Goal: Task Accomplishment & Management: Use online tool/utility

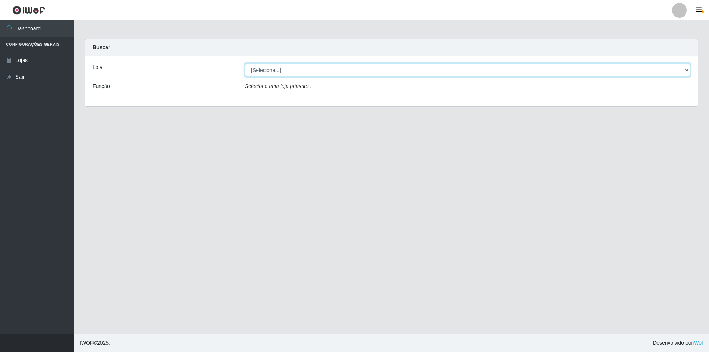
click at [283, 71] on select "[Selecione...] Atacado Vem - Loja 31 [GEOGRAPHIC_DATA]" at bounding box center [467, 69] width 445 height 13
select select "437"
click at [245, 63] on select "[Selecione...] Atacado Vem - Loja 31 [GEOGRAPHIC_DATA]" at bounding box center [467, 69] width 445 height 13
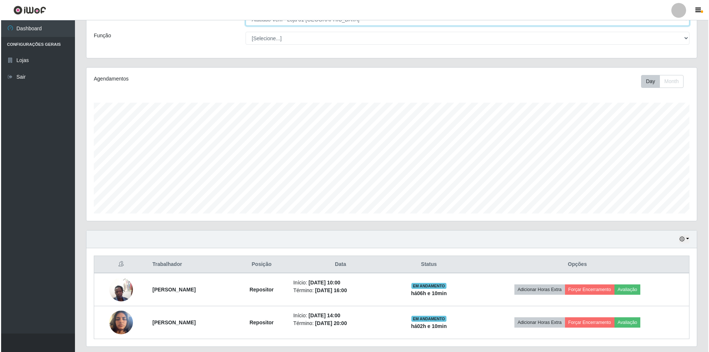
scroll to position [73, 0]
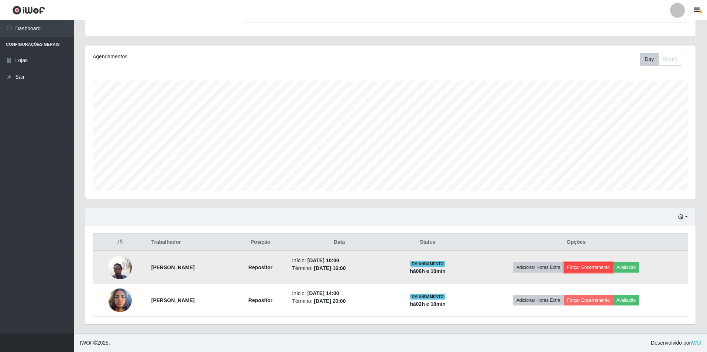
click at [598, 266] on button "Forçar Encerramento" at bounding box center [587, 267] width 49 height 10
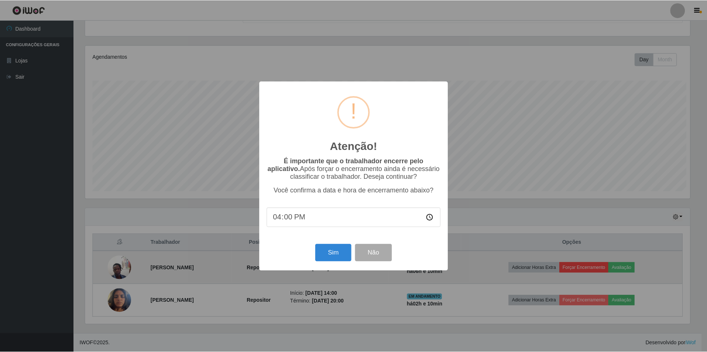
scroll to position [153, 606]
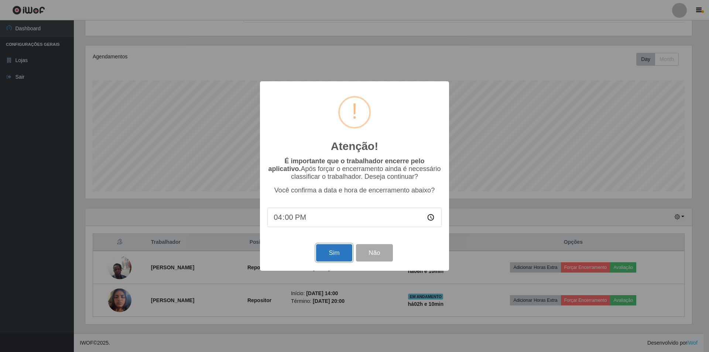
click at [332, 254] on button "Sim" at bounding box center [334, 252] width 36 height 17
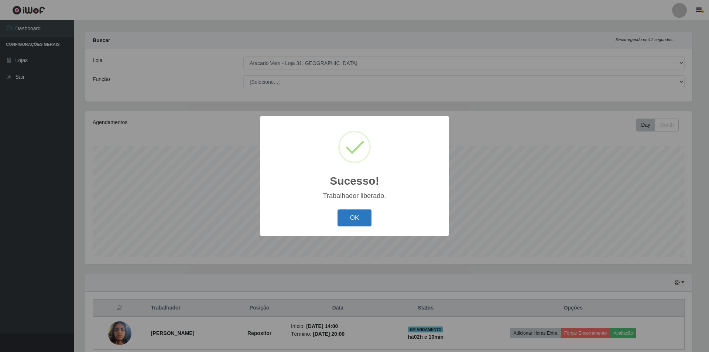
click at [351, 220] on button "OK" at bounding box center [354, 217] width 34 height 17
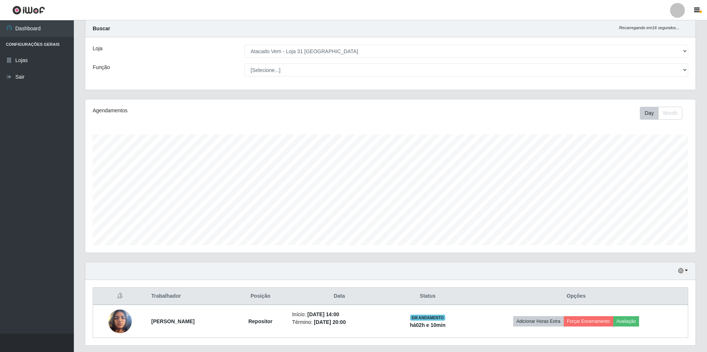
scroll to position [40, 0]
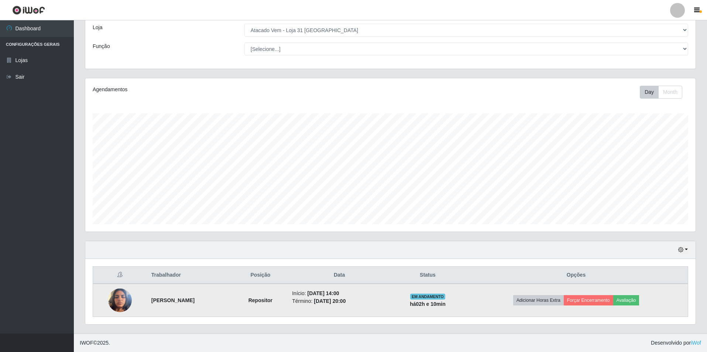
drag, startPoint x: 358, startPoint y: 291, endPoint x: 377, endPoint y: 296, distance: 19.0
click at [377, 296] on li "Início: [DATE] 14:00" at bounding box center [339, 293] width 94 height 8
click at [345, 301] on time "[DATE] 20:00" at bounding box center [330, 301] width 32 height 6
drag, startPoint x: 366, startPoint y: 299, endPoint x: 388, endPoint y: 302, distance: 21.9
click at [386, 302] on li "Término: [DATE] 20:00" at bounding box center [339, 301] width 94 height 8
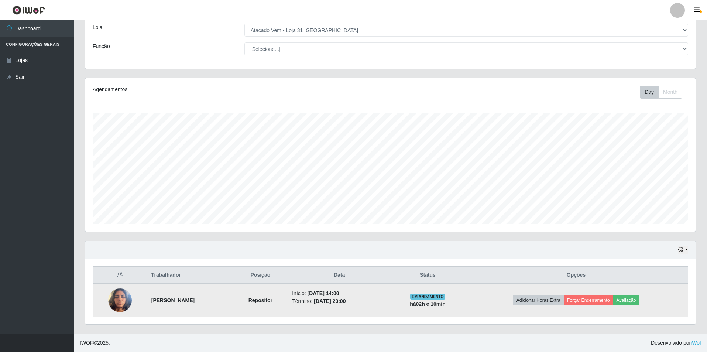
click at [373, 293] on li "Início: [DATE] 14:00" at bounding box center [339, 293] width 94 height 8
